Goal: Find specific page/section: Find specific page/section

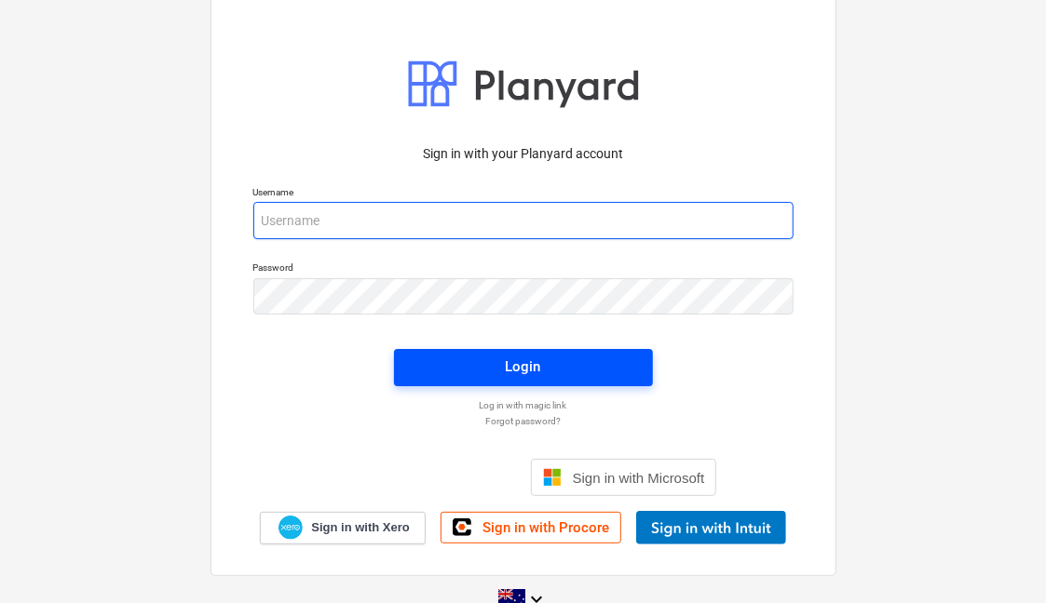
type input "[EMAIL_ADDRESS][DOMAIN_NAME]"
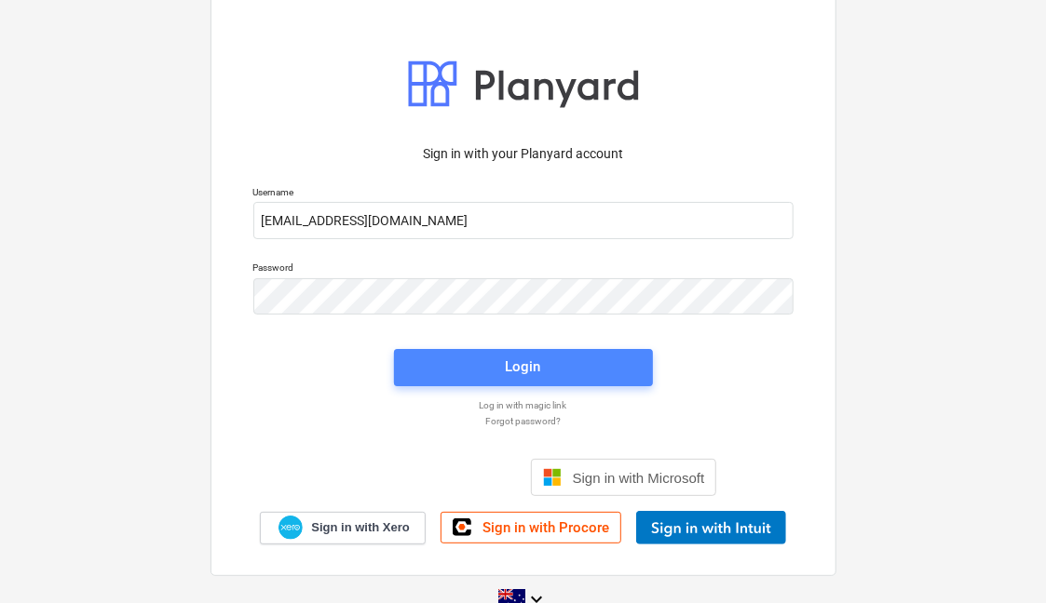
click at [508, 358] on div "Login" at bounding box center [523, 367] width 35 height 24
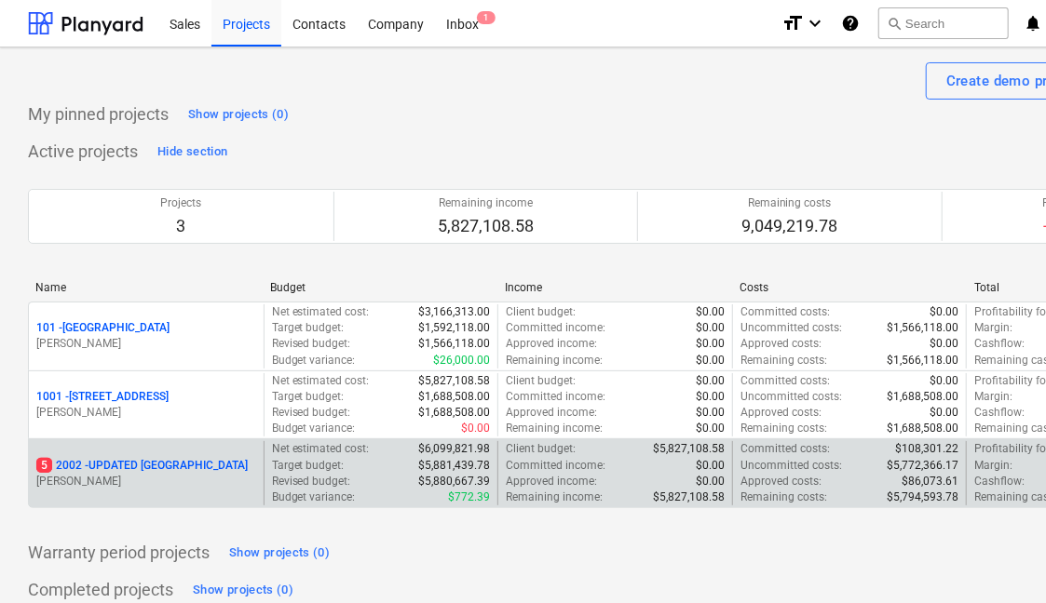
click at [147, 463] on p "5 2002 - UPDATED [GEOGRAPHIC_DATA]" at bounding box center [141, 466] width 211 height 16
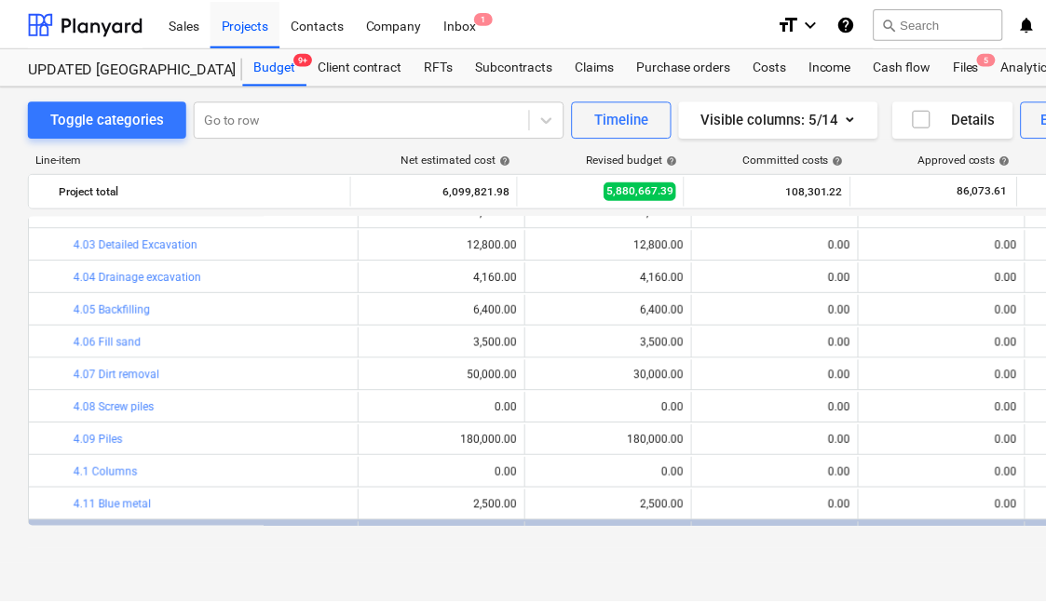
scroll to position [1469, 0]
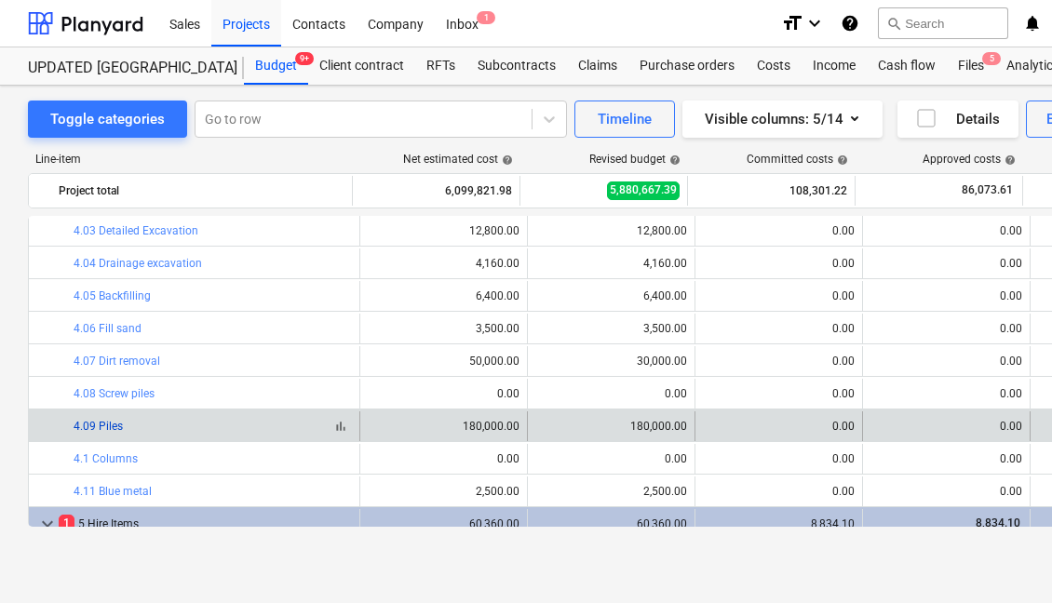
click at [107, 426] on link "4.09 Piles" at bounding box center [98, 426] width 49 height 13
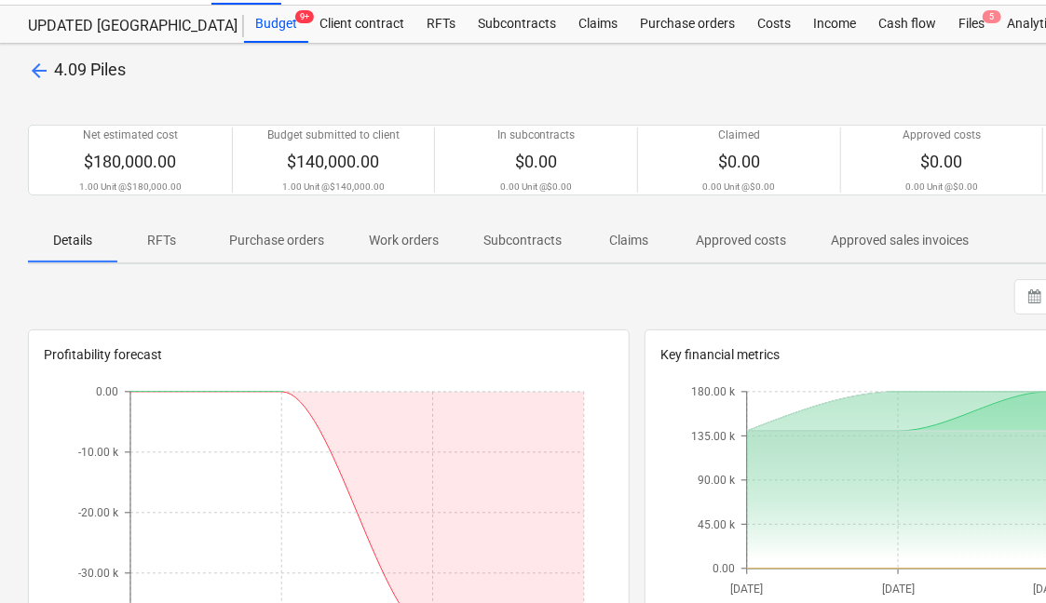
scroll to position [30, 0]
